Goal: Information Seeking & Learning: Understand process/instructions

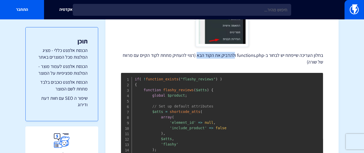
drag, startPoint x: 236, startPoint y: 53, endPoint x: 198, endPoint y: 56, distance: 37.9
click at [198, 56] on p "בחלון העריכה שייפתח יש לבחור ב-functions.php ולהדביק את הקוד הבא (רצוי להעתיק מ…" at bounding box center [222, 58] width 202 height 13
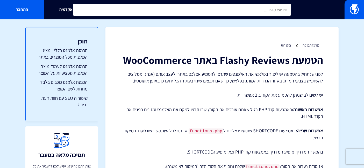
click at [222, 9] on input "text" at bounding box center [182, 10] width 218 height 12
type input "v"
type input "'"
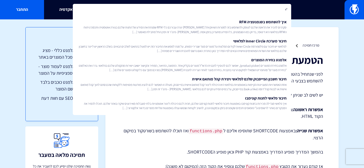
type input "'"
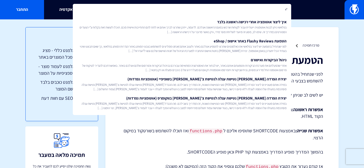
type input "'"
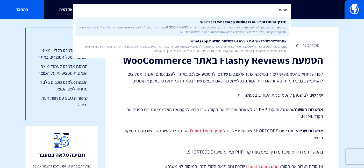
type input "wha"
click at [229, 27] on span "בעידן שבו וואטסאפ הפך לערוץ התקשורת המרכזי ביותר של לקוחות עם עסקים, החיבור של …" at bounding box center [181, 29] width 209 height 9
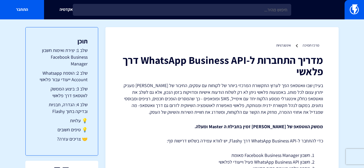
click at [239, 165] on li "מספר טלפון מאומת בתוך החשבון" at bounding box center [222, 168] width 176 height 7
